Goal: Task Accomplishment & Management: Complete application form

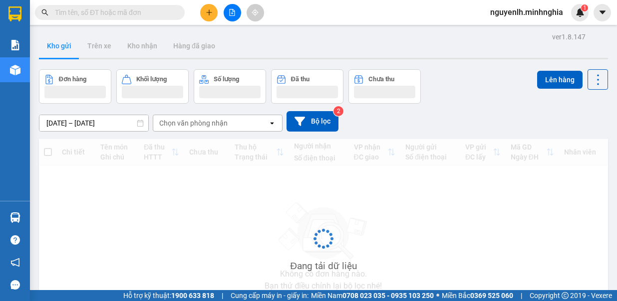
click at [74, 10] on input "text" at bounding box center [114, 12] width 118 height 11
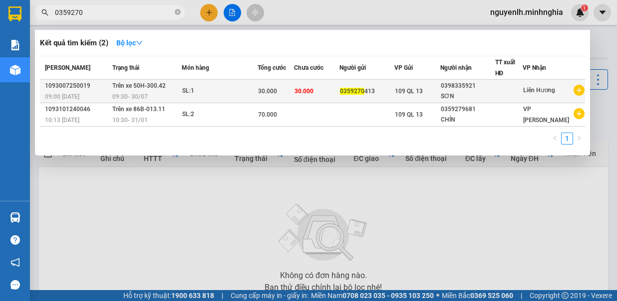
type input "0359270"
click at [271, 90] on span "30.000" at bounding box center [267, 91] width 19 height 7
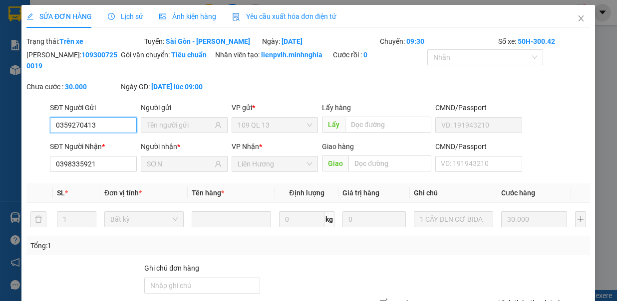
type input "0359270413"
type input "0398335921"
type input "SƠN"
type input "30.000"
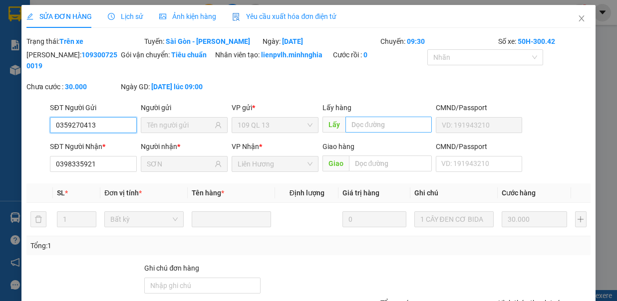
scroll to position [92, 0]
